Goal: Task Accomplishment & Management: Manage account settings

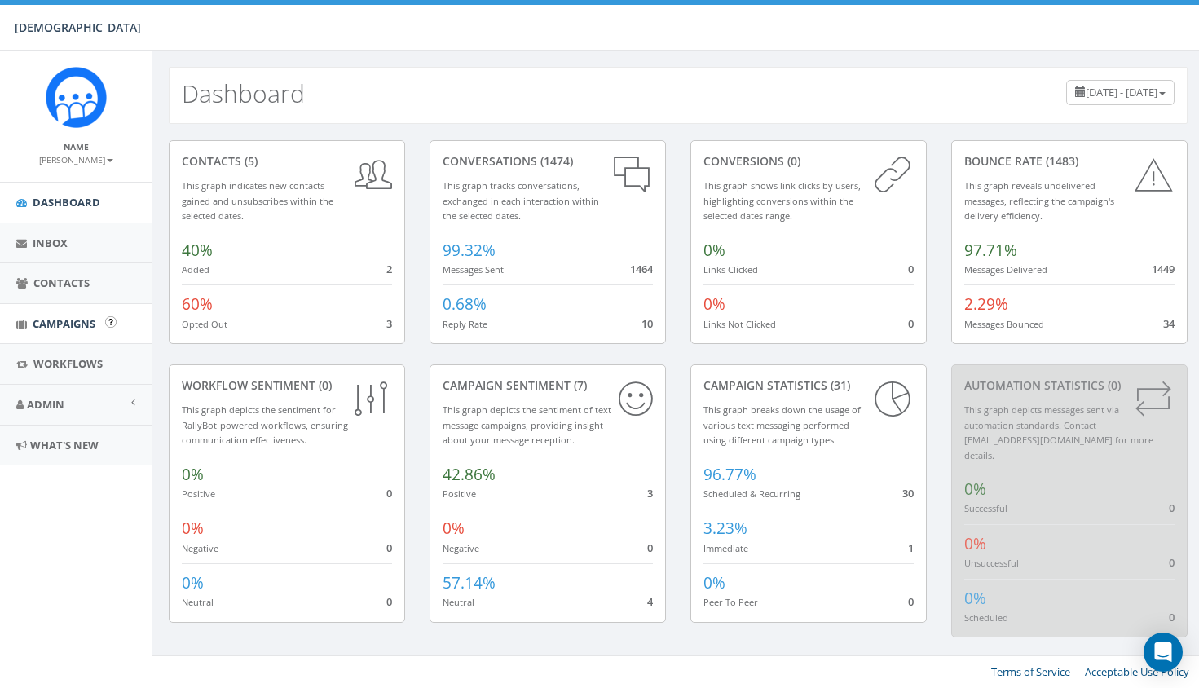
click at [70, 328] on link "Campaigns" at bounding box center [76, 324] width 152 height 40
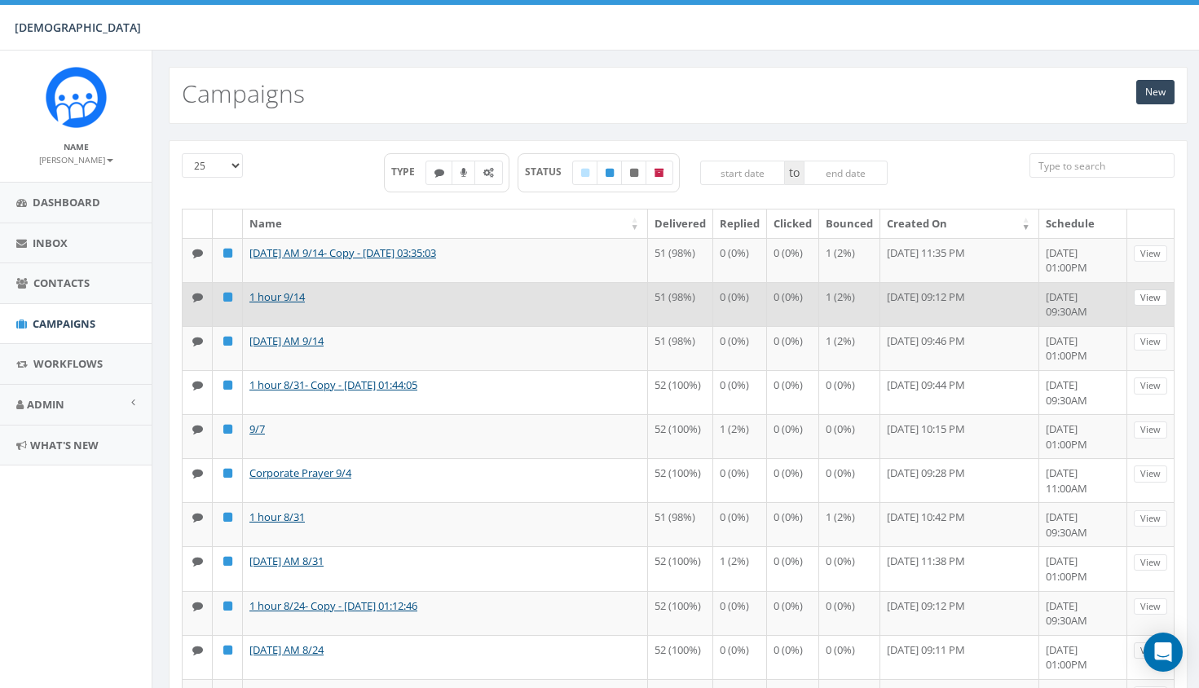
click at [1159, 306] on link "View" at bounding box center [1149, 297] width 33 height 17
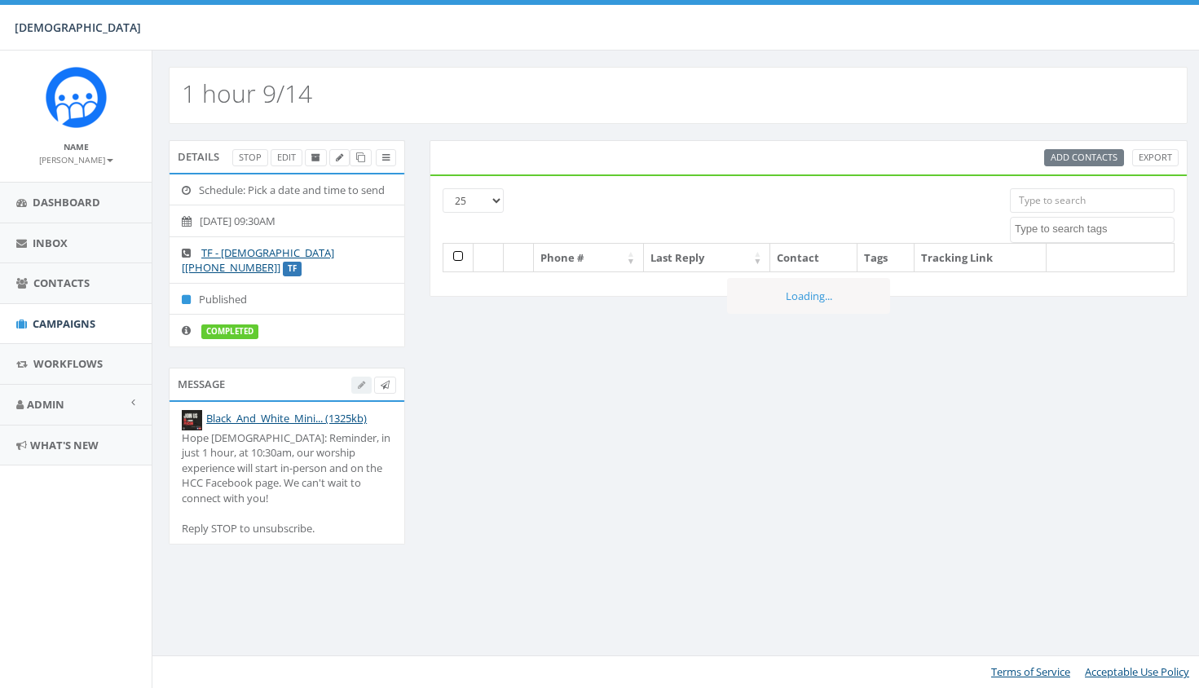
select select
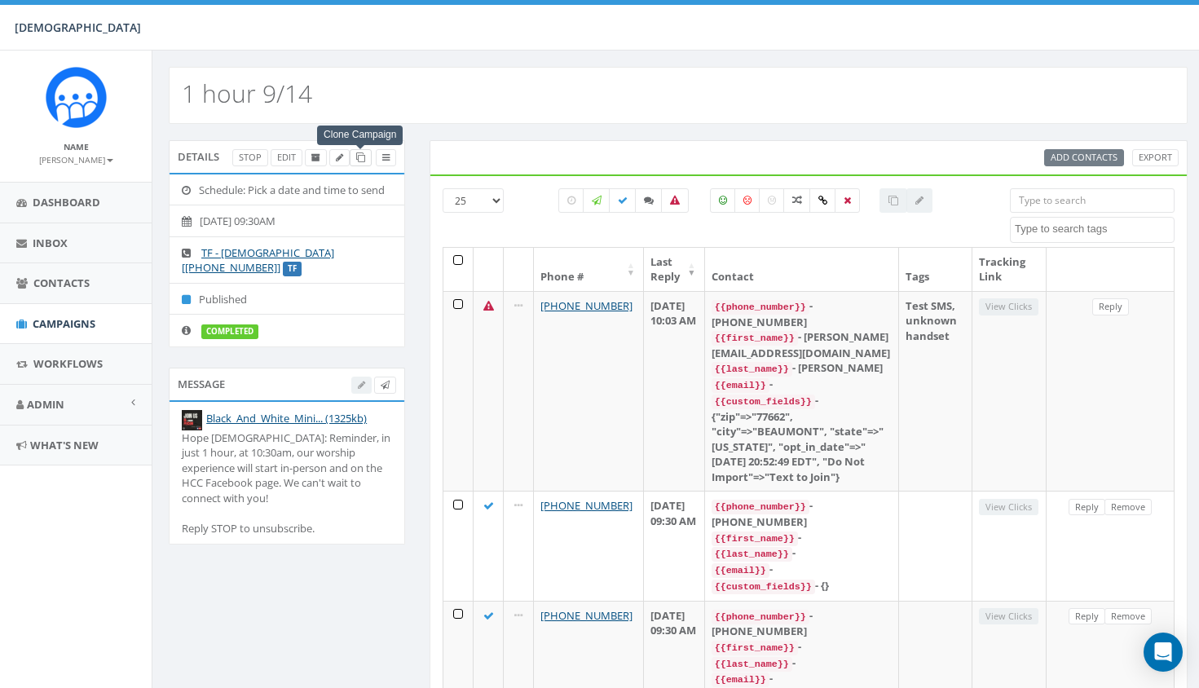
click at [361, 161] on icon at bounding box center [360, 157] width 9 height 9
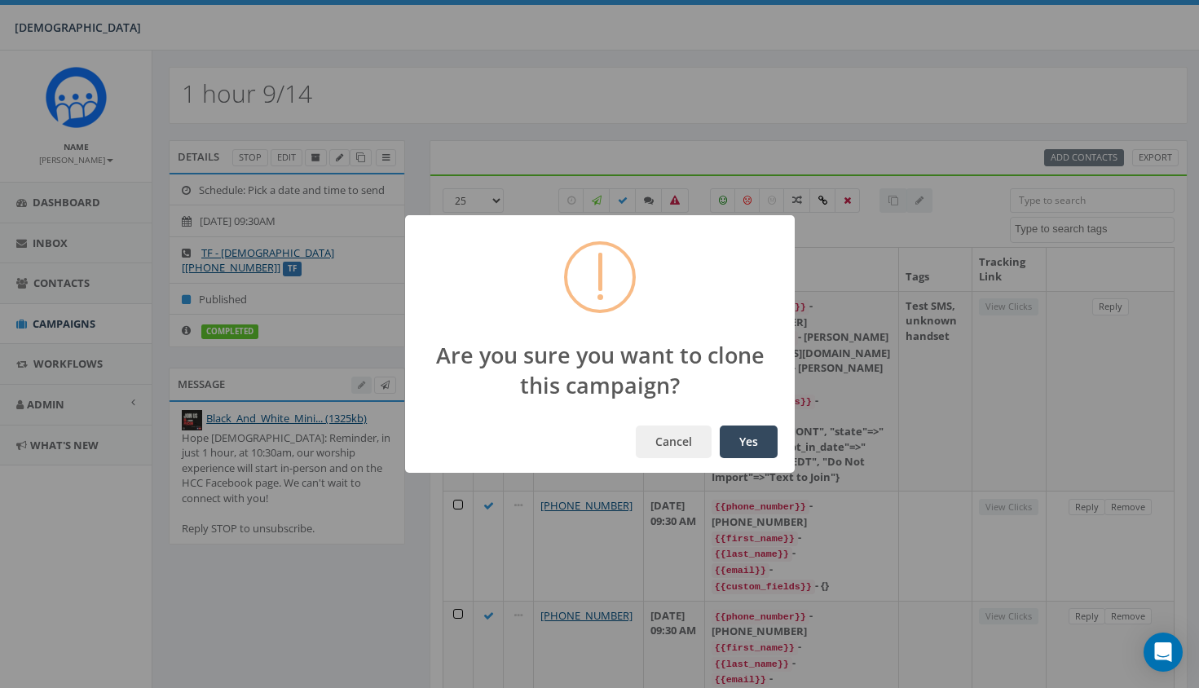
click at [746, 451] on button "Yes" at bounding box center [748, 441] width 58 height 33
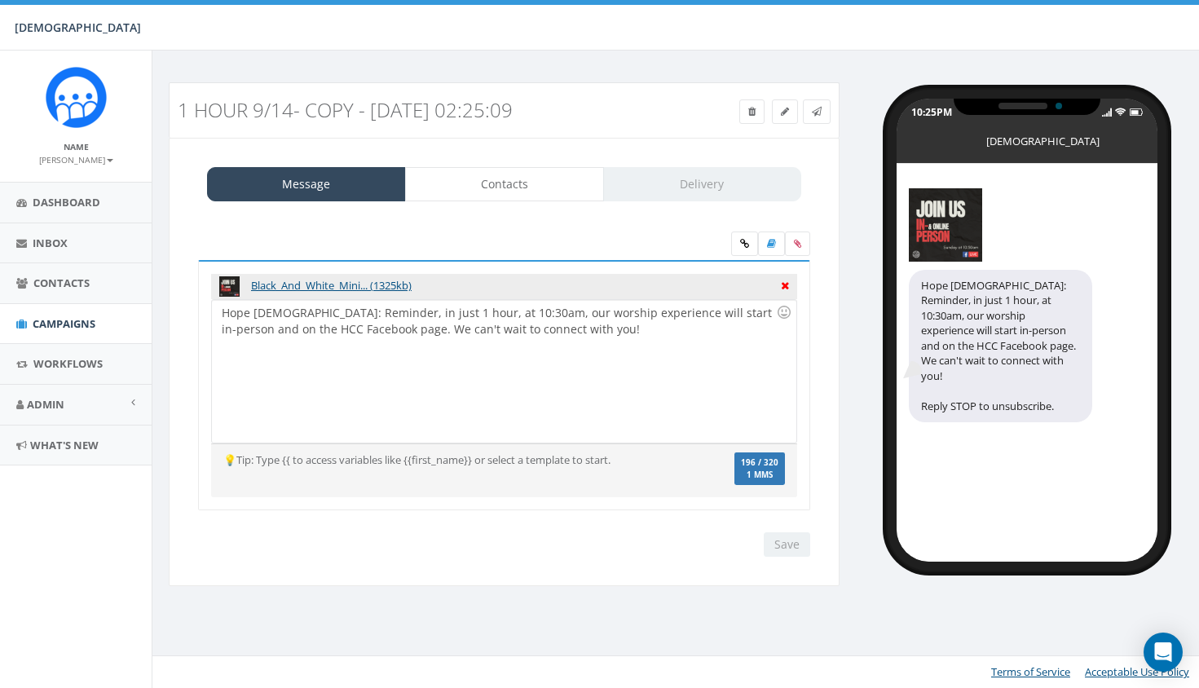
click at [785, 284] on icon at bounding box center [785, 283] width 8 height 15
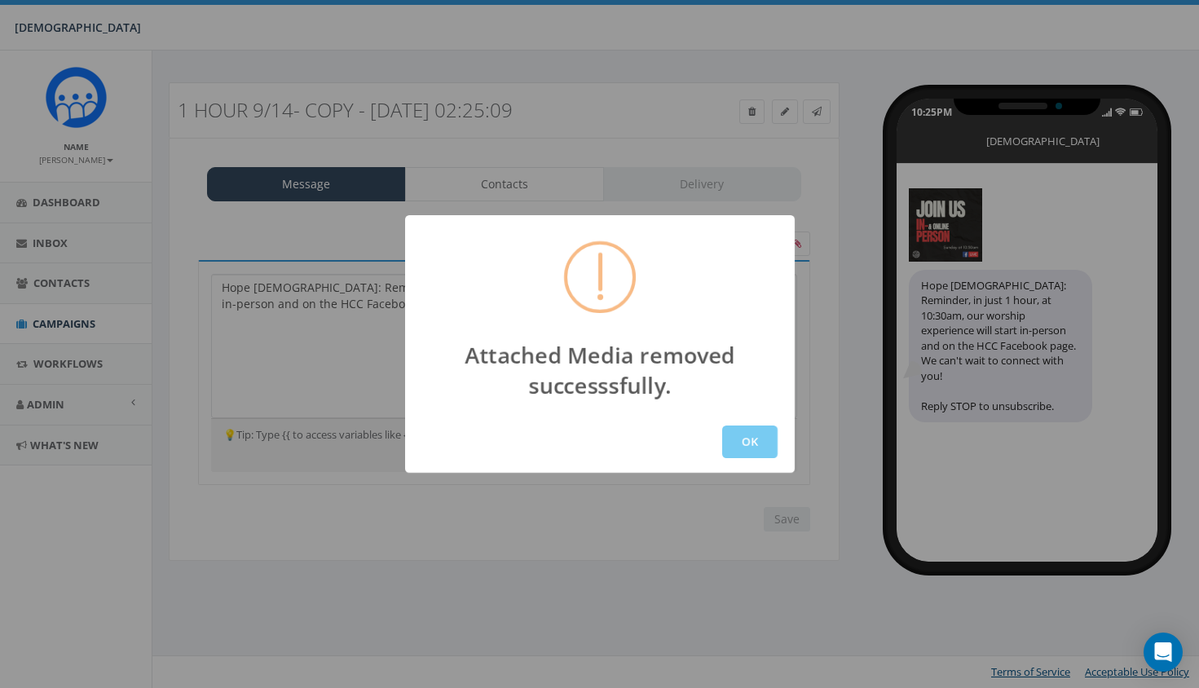
click at [735, 433] on button "OK" at bounding box center [749, 441] width 55 height 33
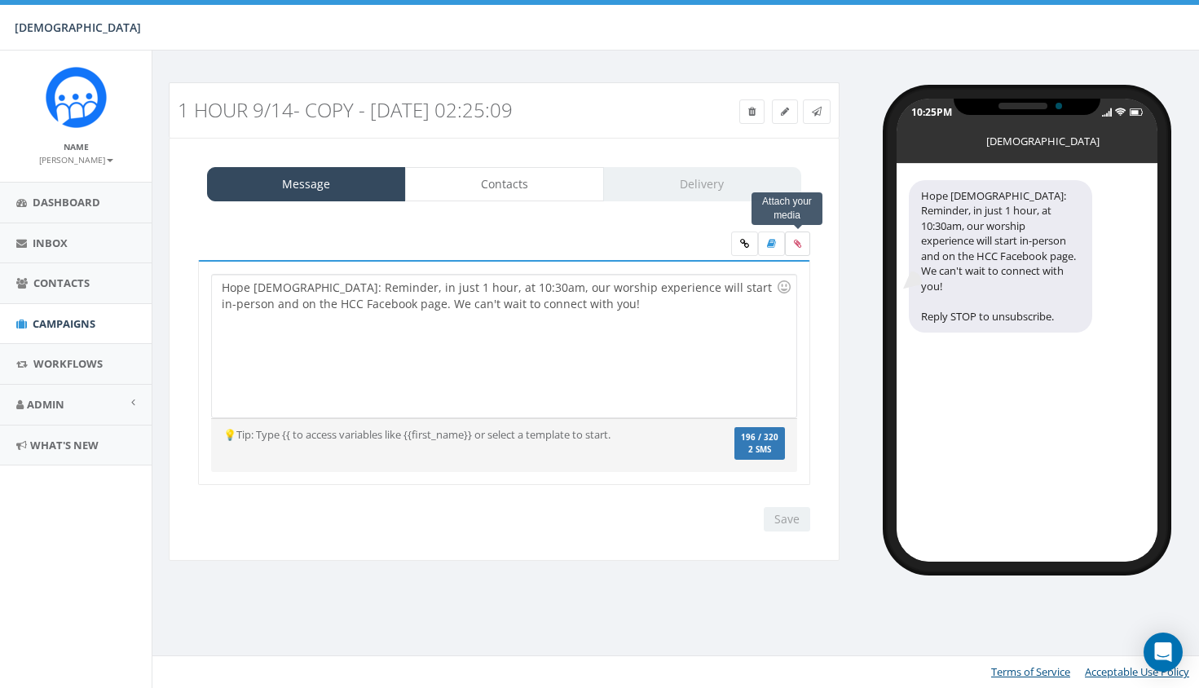
click at [806, 247] on label at bounding box center [797, 243] width 25 height 24
click at [0, 0] on input "file" at bounding box center [0, 0] width 0 height 0
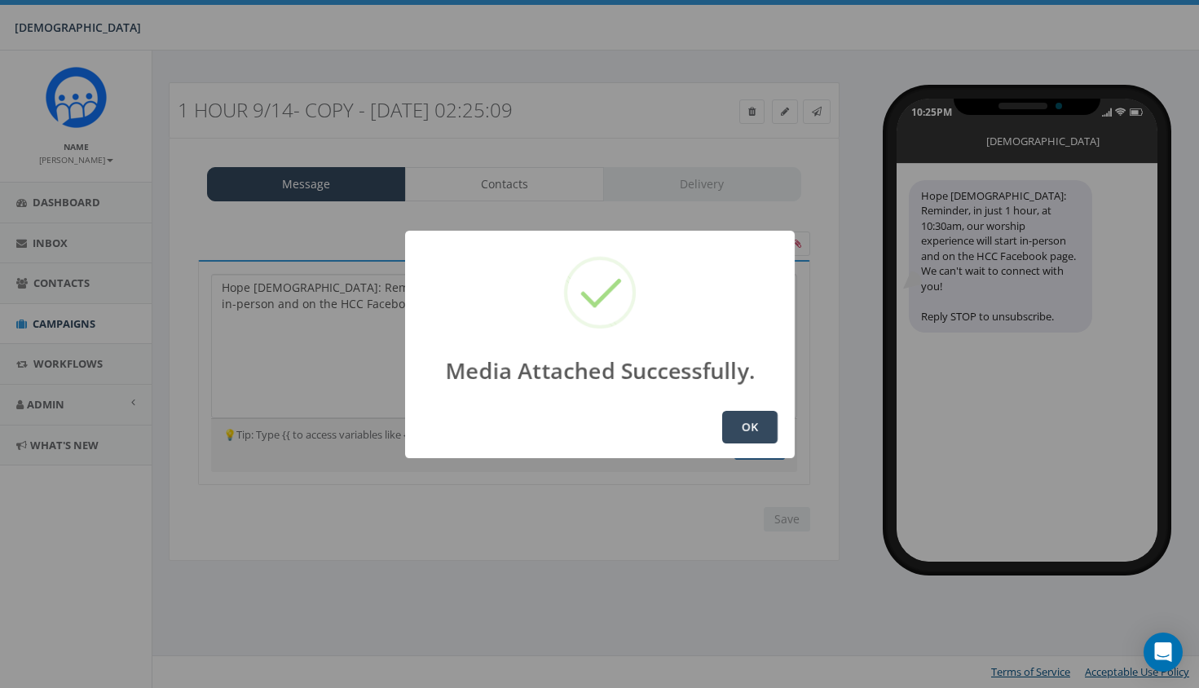
click at [746, 423] on button "OK" at bounding box center [749, 427] width 55 height 33
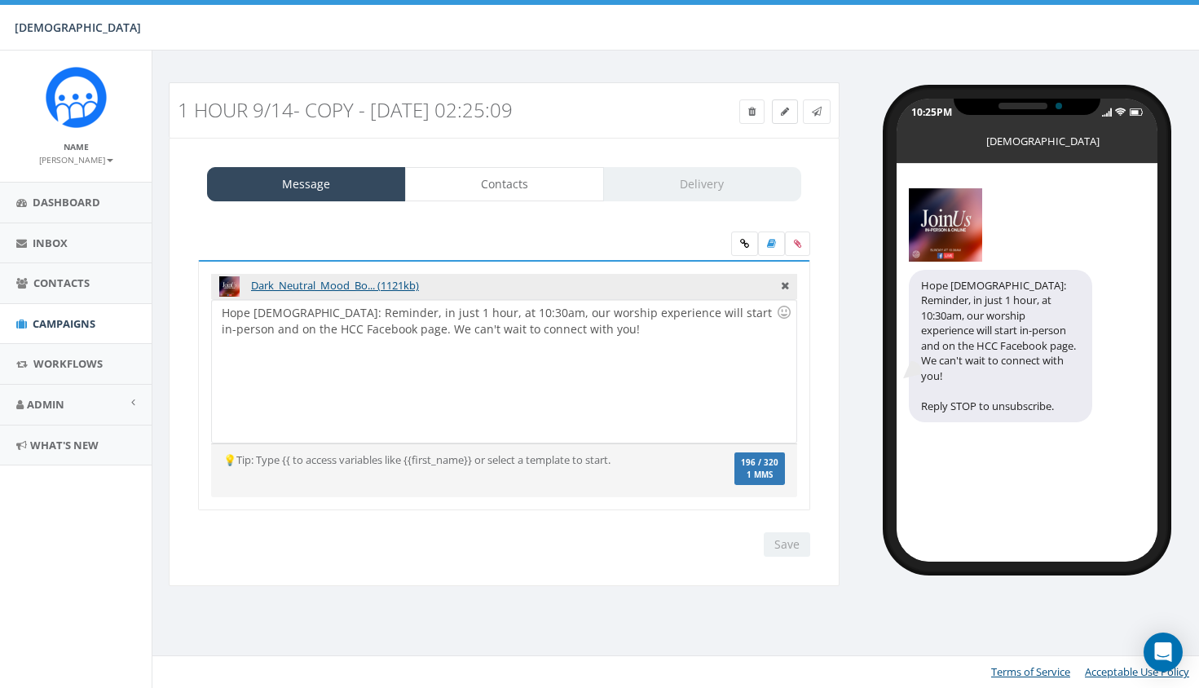
click at [787, 120] on link at bounding box center [785, 111] width 26 height 24
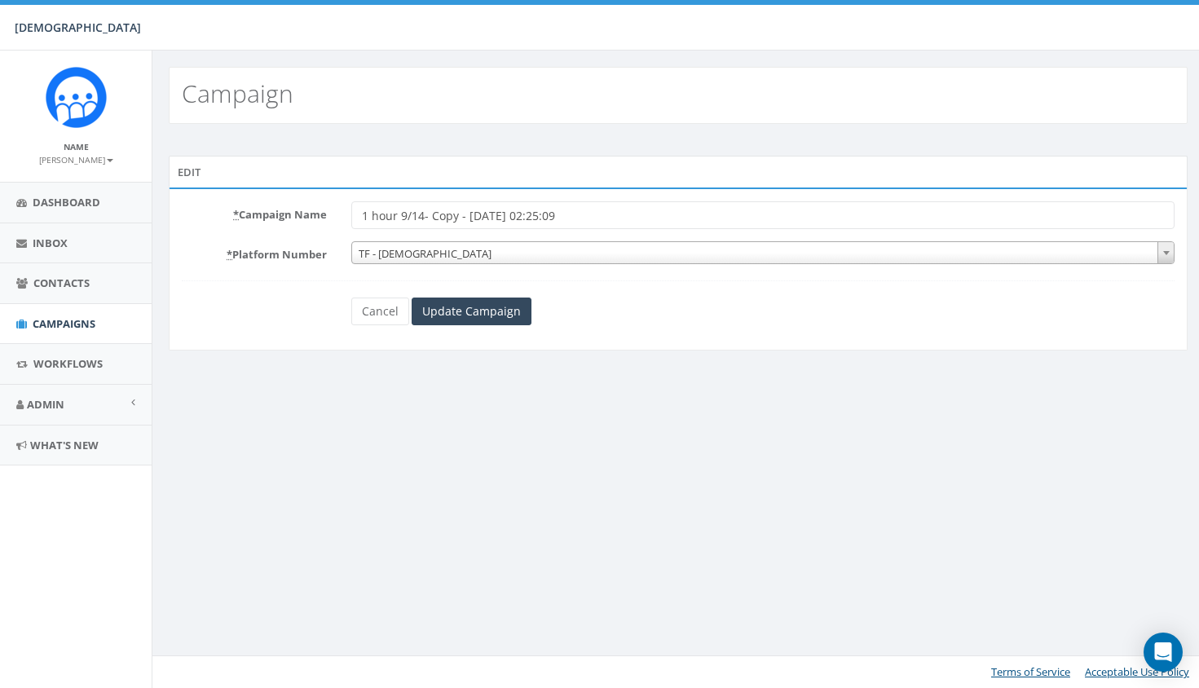
click at [599, 216] on input "1 hour 9/14- Copy - [DATE] 02:25:09" at bounding box center [762, 215] width 823 height 28
drag, startPoint x: 599, startPoint y: 216, endPoint x: 412, endPoint y: 214, distance: 186.6
click at [412, 214] on input "1 hour 9/14- Copy - [DATE] 02:25:09" at bounding box center [762, 215] width 823 height 28
type input "1 hour 9/21"
click at [472, 301] on input "Update Campaign" at bounding box center [471, 311] width 120 height 28
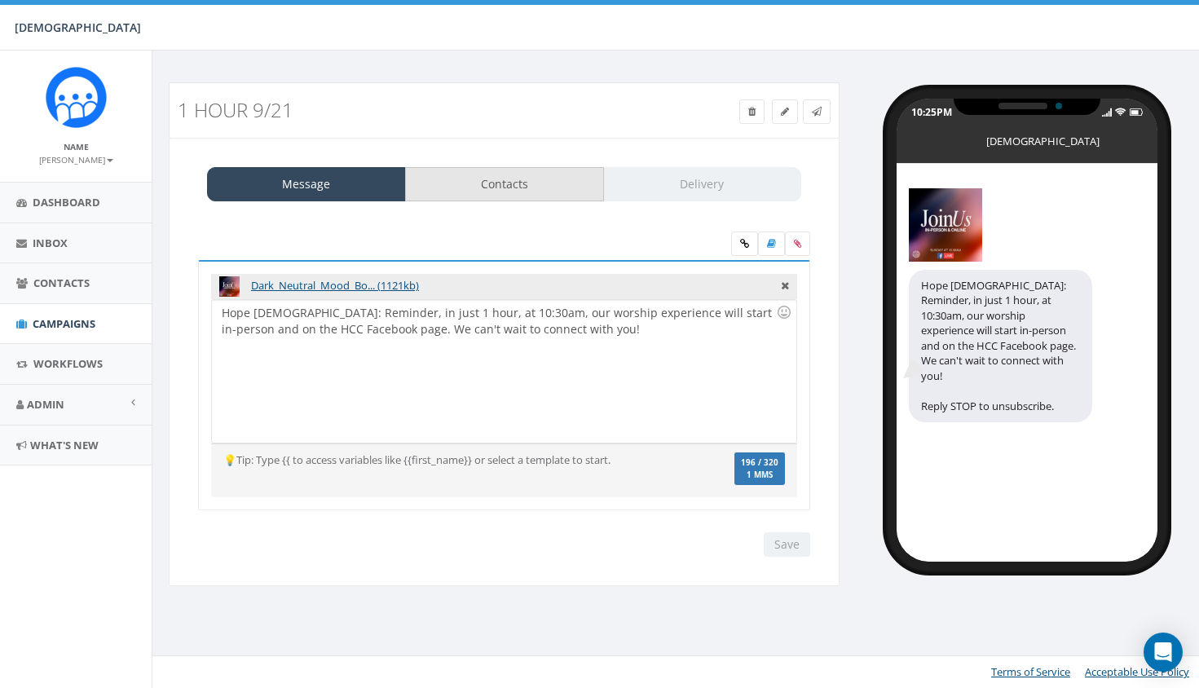
click at [560, 176] on link "Contacts" at bounding box center [504, 184] width 199 height 34
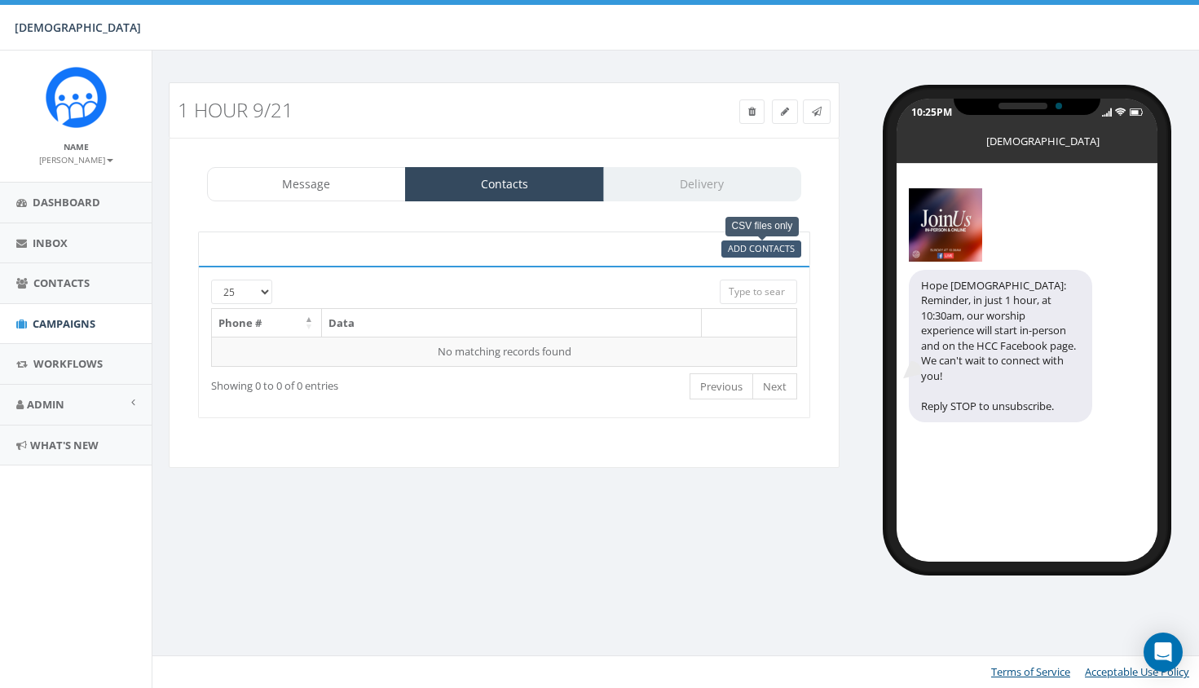
click at [744, 249] on span "Add Contacts" at bounding box center [761, 248] width 67 height 12
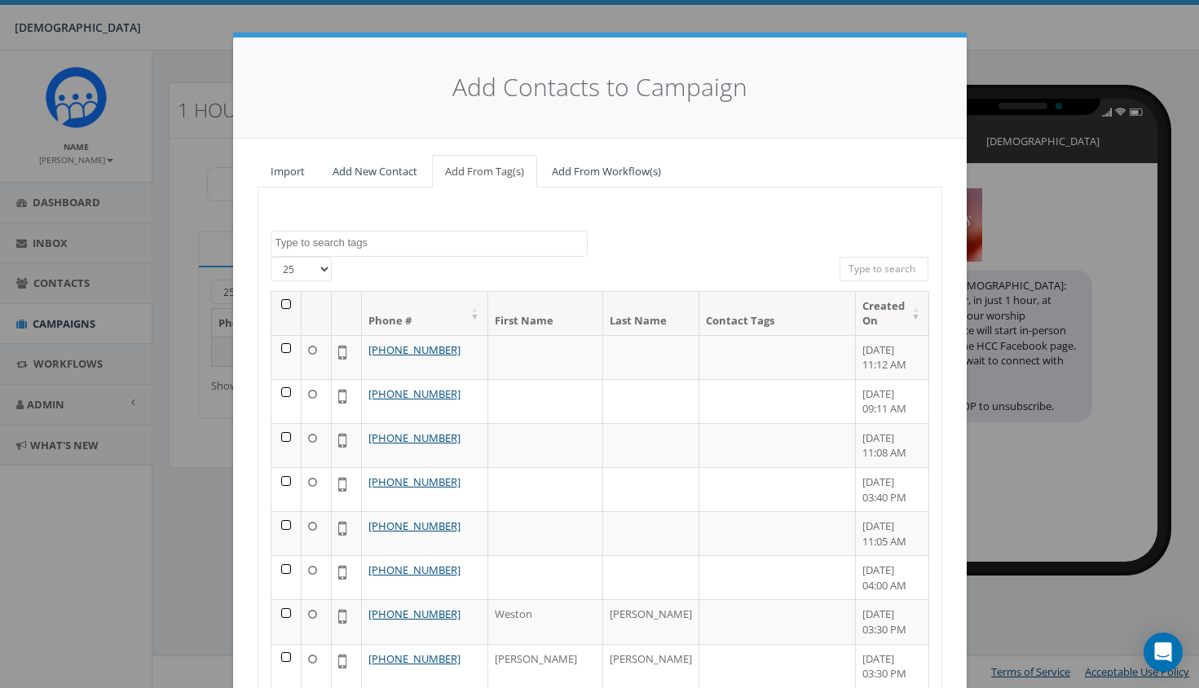
click at [289, 300] on th at bounding box center [286, 313] width 30 height 43
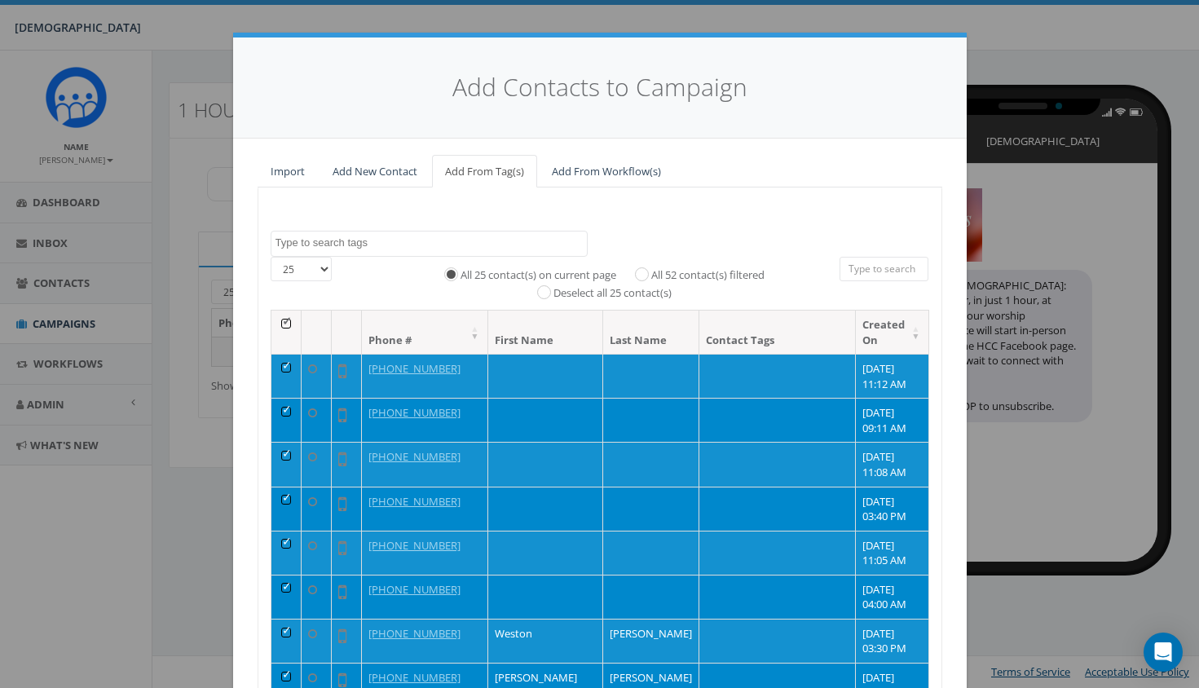
click at [673, 271] on label "All 52 contact(s) filtered" at bounding box center [707, 275] width 113 height 16
click at [651, 271] on input "All 52 contact(s) filtered" at bounding box center [645, 273] width 11 height 11
radio input "true"
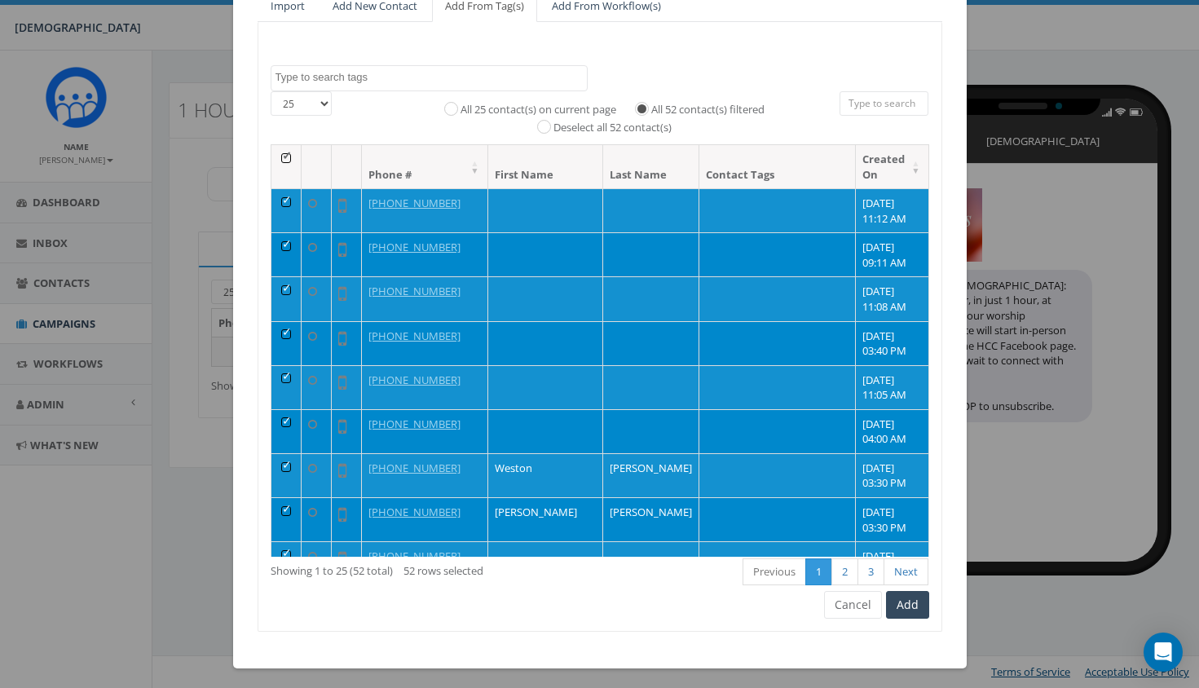
scroll to position [165, 0]
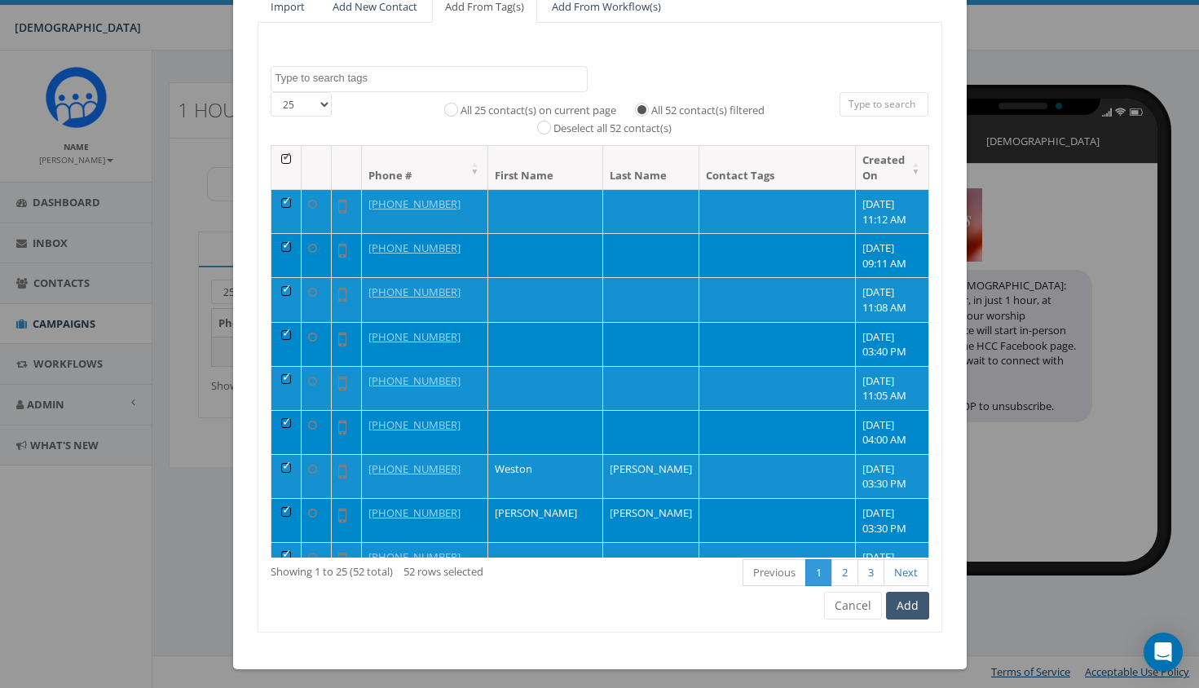
click at [916, 601] on button "Add" at bounding box center [907, 606] width 43 height 28
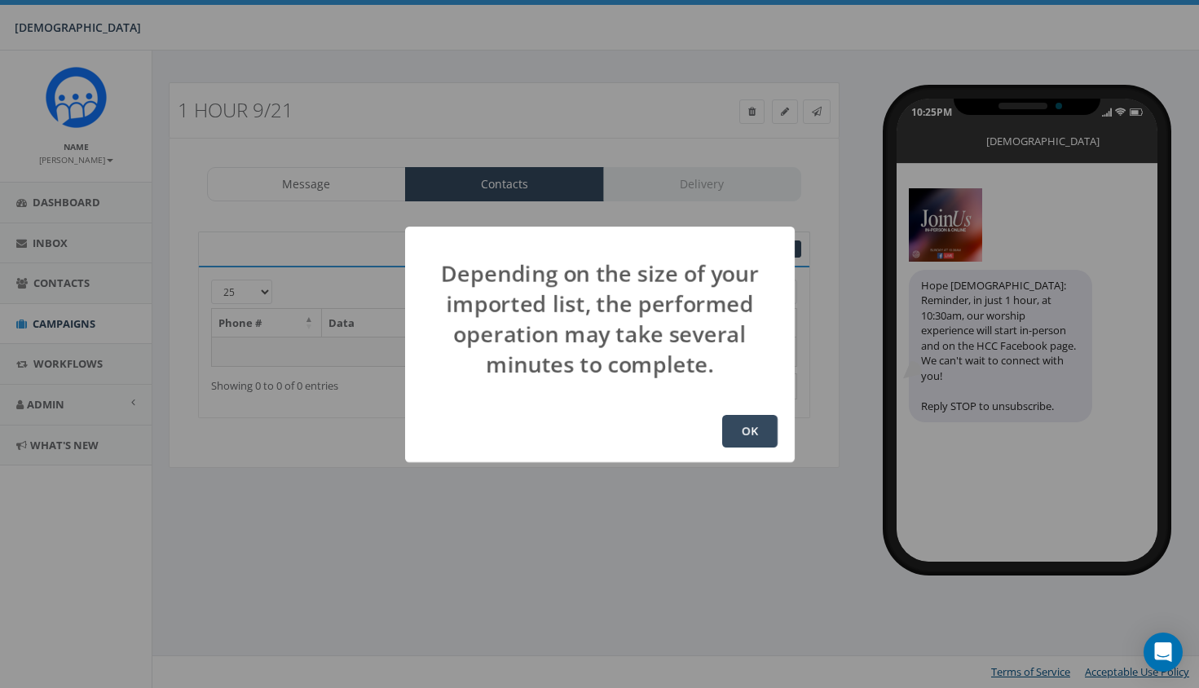
click at [760, 423] on button "OK" at bounding box center [749, 431] width 55 height 33
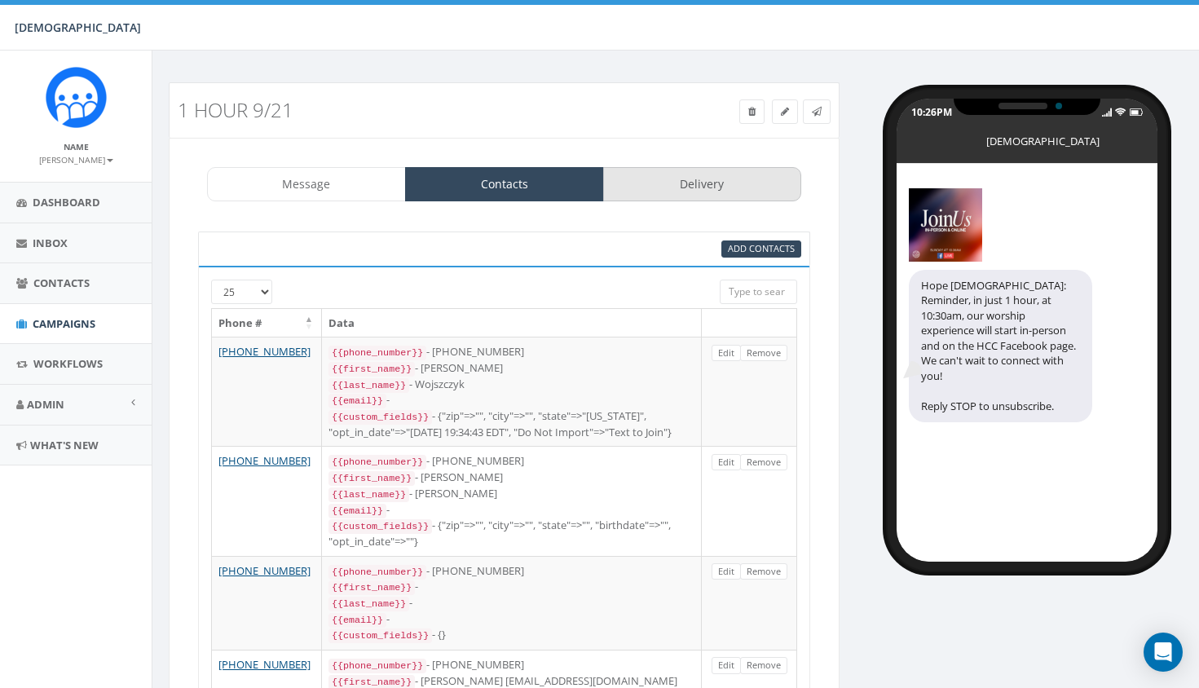
click at [699, 191] on link "Delivery" at bounding box center [702, 184] width 199 height 34
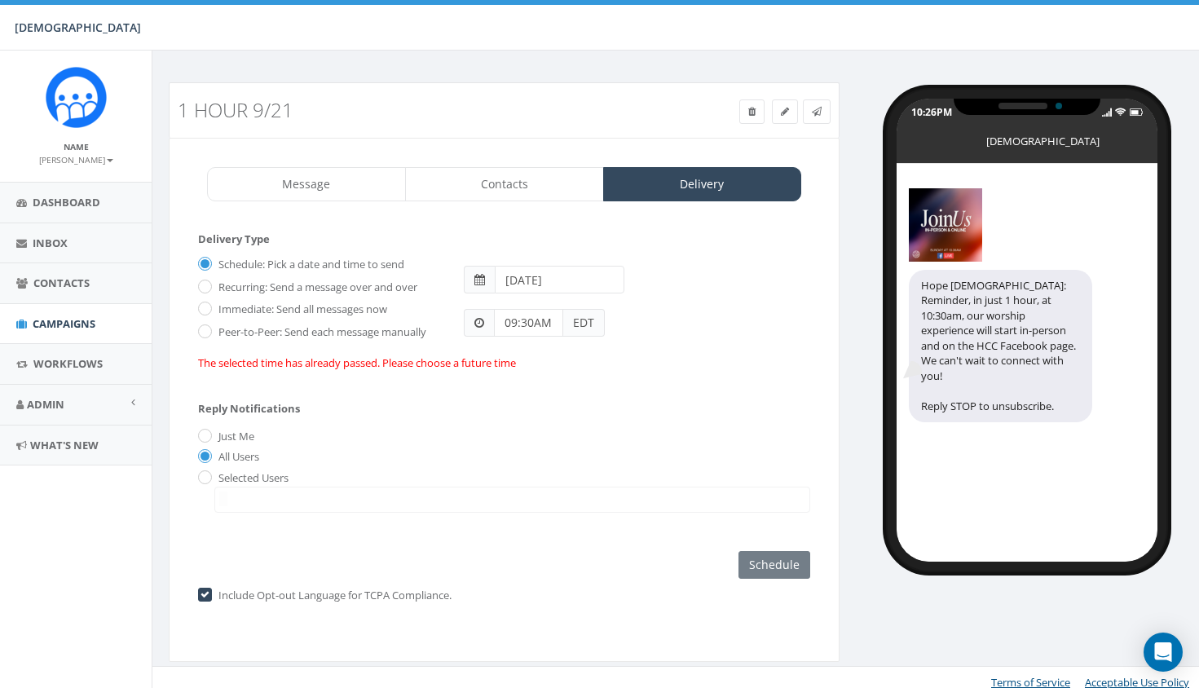
click at [485, 283] on span at bounding box center [479, 280] width 31 height 28
click at [519, 282] on input "[DATE]" at bounding box center [560, 280] width 130 height 28
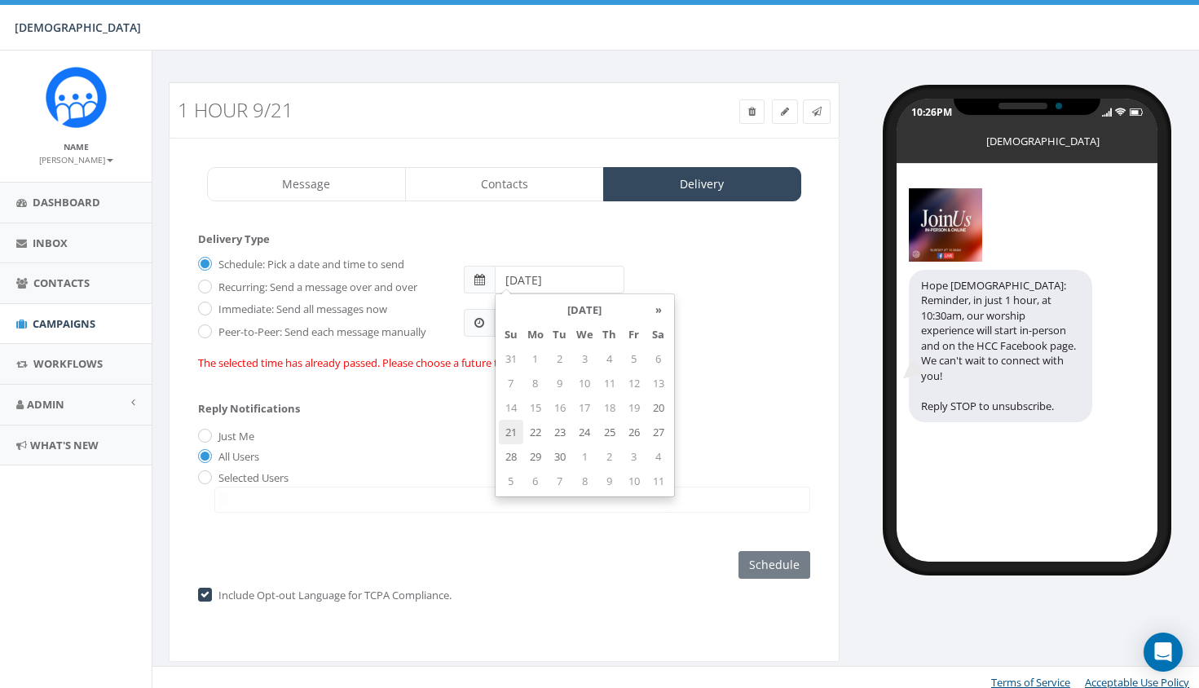
click at [513, 430] on td "21" at bounding box center [511, 432] width 24 height 24
type input "[DATE]"
click at [432, 452] on div "All Users" at bounding box center [504, 457] width 612 height 17
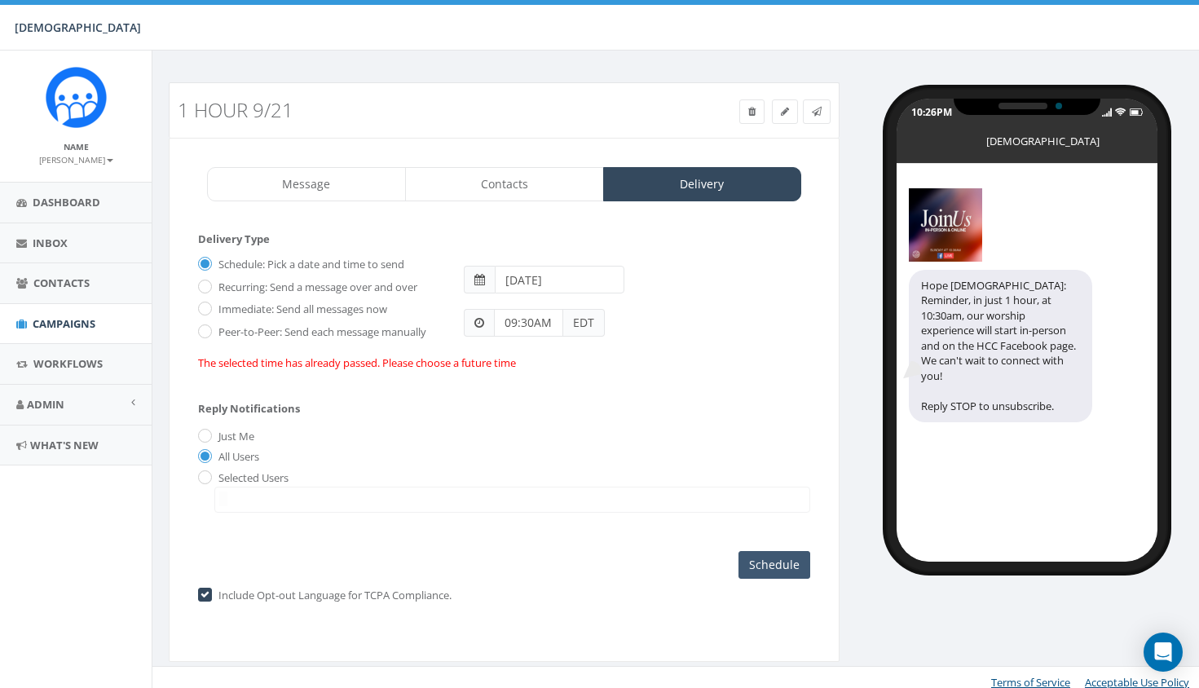
click at [765, 566] on input "Schedule" at bounding box center [774, 565] width 72 height 28
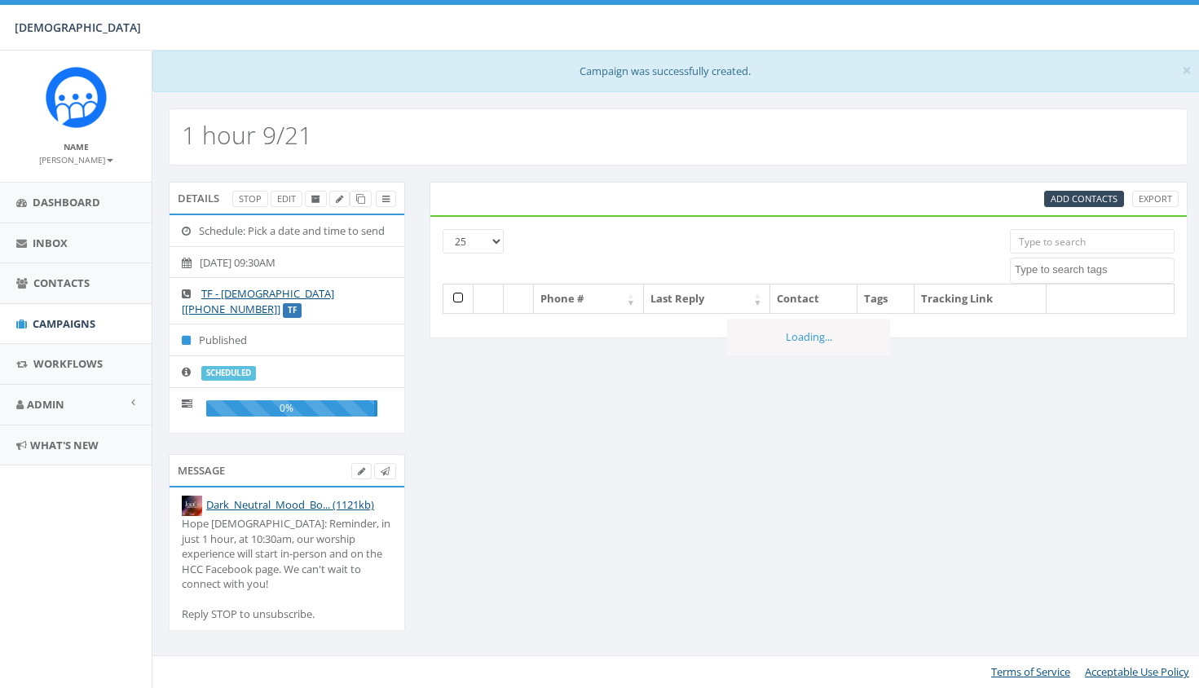
select select
